Goal: Task Accomplishment & Management: Complete application form

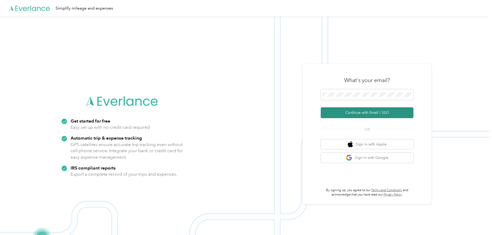
click at [357, 114] on button "Continue with Email / SSO" at bounding box center [367, 112] width 93 height 11
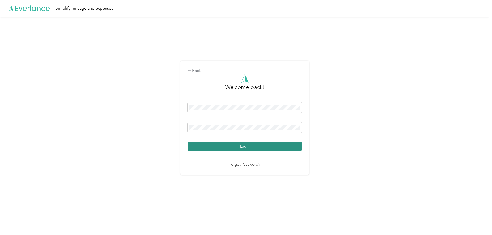
click at [247, 146] on button "Login" at bounding box center [245, 146] width 114 height 9
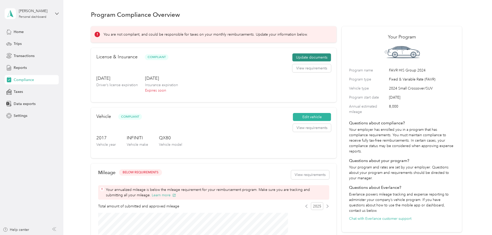
click at [297, 62] on button "Update documents" at bounding box center [312, 57] width 39 height 8
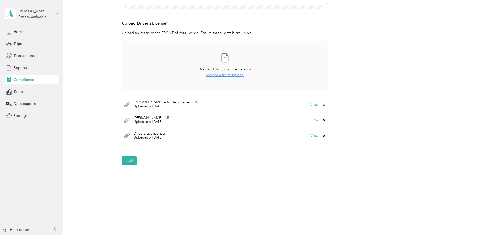
scroll to position [103, 0]
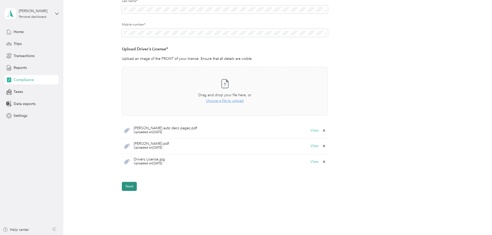
click at [134, 185] on button "Next" at bounding box center [129, 186] width 15 height 9
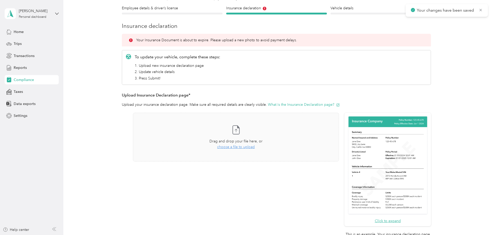
scroll to position [6, 0]
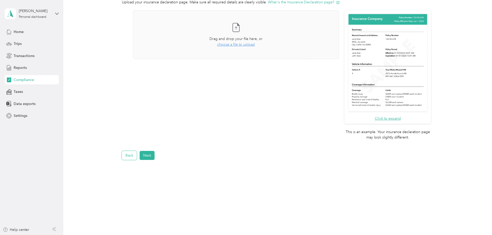
click at [130, 158] on button "Back" at bounding box center [129, 155] width 15 height 9
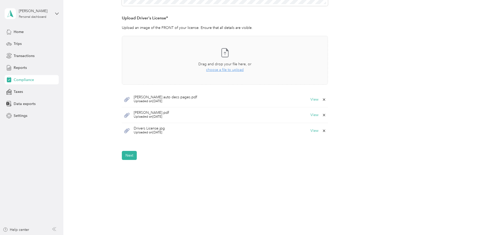
scroll to position [134, 0]
click at [325, 99] on icon at bounding box center [324, 99] width 4 height 4
click at [311, 103] on button "Yes" at bounding box center [311, 103] width 10 height 8
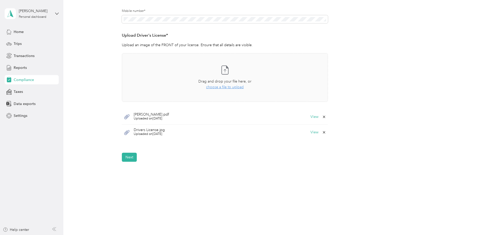
scroll to position [118, 0]
click at [131, 153] on button "Next" at bounding box center [129, 155] width 15 height 9
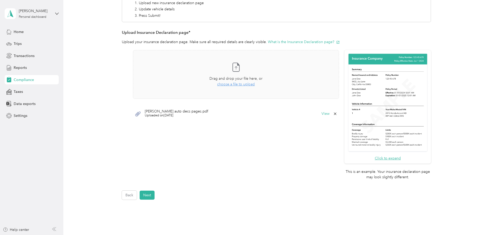
scroll to position [131, 0]
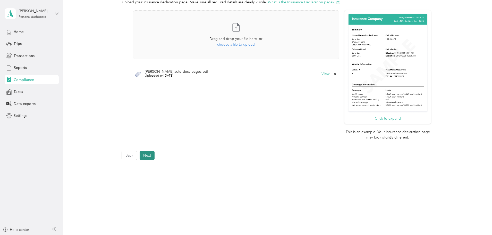
click at [146, 154] on button "Next" at bounding box center [147, 155] width 15 height 9
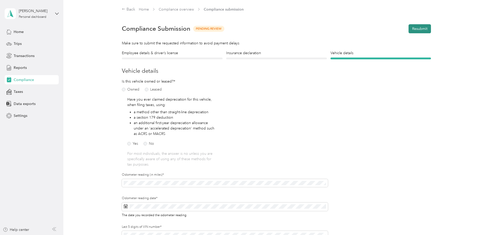
click at [416, 28] on button "Resubmit" at bounding box center [420, 28] width 22 height 9
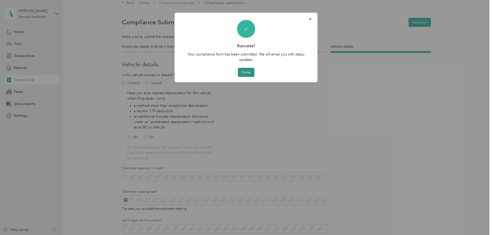
click at [247, 73] on button "Done" at bounding box center [246, 72] width 16 height 9
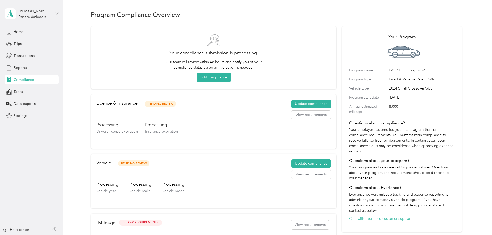
click at [58, 13] on icon at bounding box center [57, 14] width 4 height 4
click at [52, 43] on div "Log out" at bounding box center [58, 42] width 101 height 9
